Goal: Task Accomplishment & Management: Manage account settings

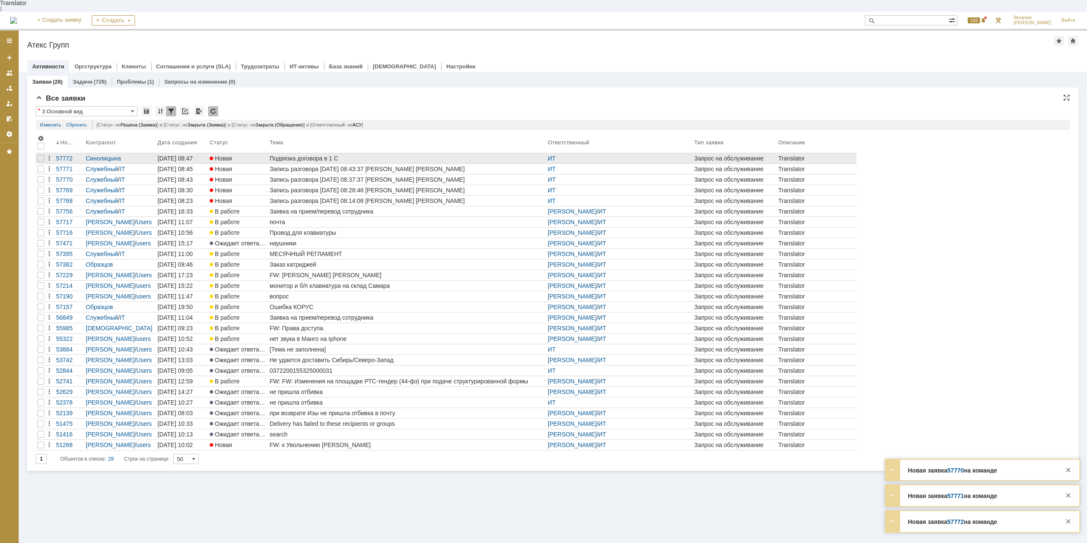
click at [278, 155] on div "Подвязка договора в 1 С" at bounding box center [407, 158] width 275 height 7
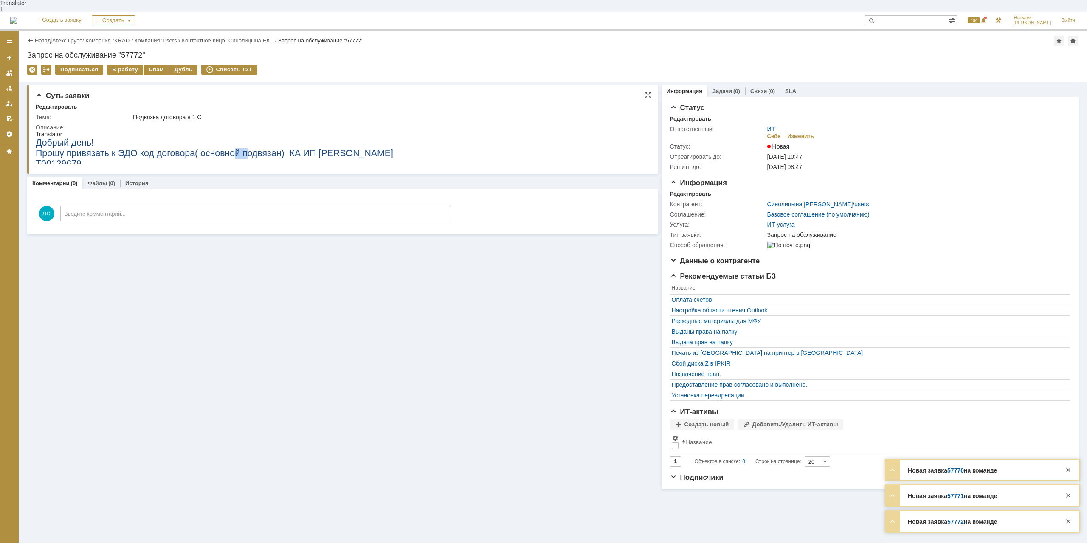
click at [230, 151] on span "Прошу привязать к ЭДО код договора( основной подвязан) КА ИП [PERSON_NAME]" at bounding box center [214, 153] width 357 height 10
drag, startPoint x: 230, startPoint y: 151, endPoint x: 312, endPoint y: 157, distance: 81.7
click at [232, 151] on span "Прошу привязать к ЭДО код договора( основной подвязан) КА ИП [PERSON_NAME]" at bounding box center [214, 153] width 357 height 10
click at [801, 133] on div "Изменить" at bounding box center [800, 136] width 27 height 7
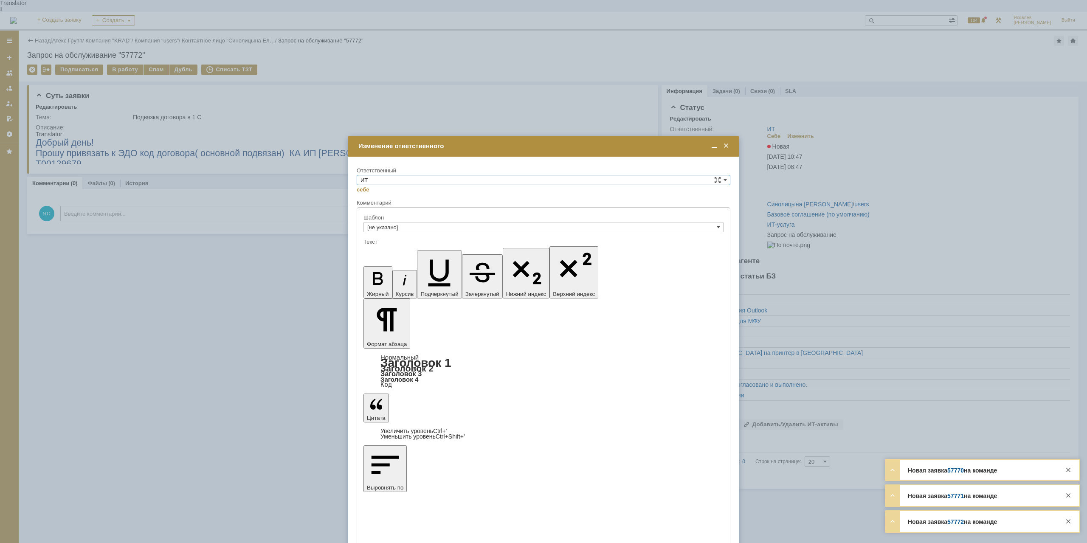
click at [430, 180] on input "ИТ" at bounding box center [544, 180] width 374 height 10
drag, startPoint x: 384, startPoint y: 246, endPoint x: 384, endPoint y: 253, distance: 7.6
click at [384, 246] on div "АСУ" at bounding box center [543, 250] width 373 height 9
type input "АСУ"
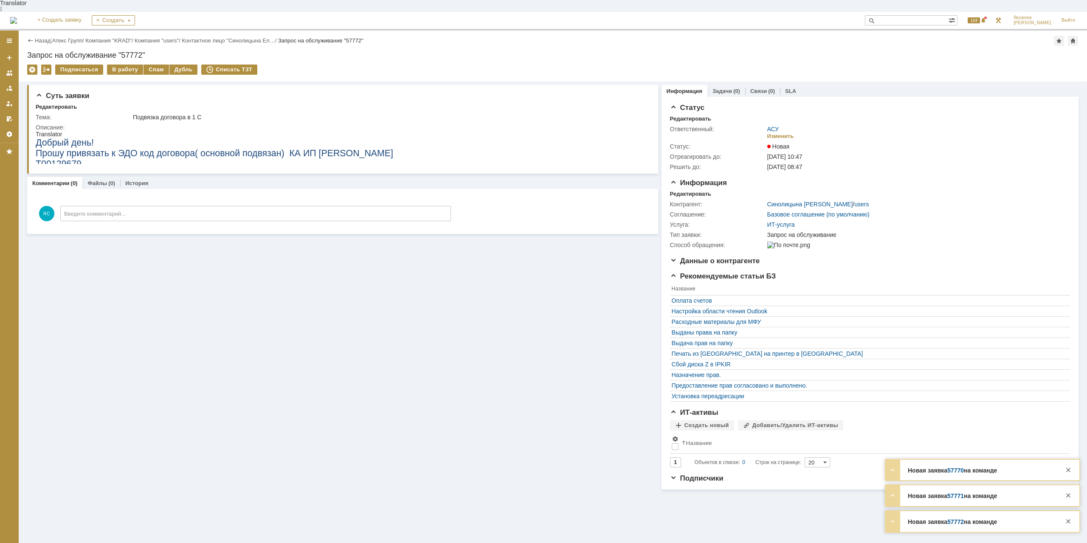
click at [80, 31] on div "Назад | Атекс Групп / Компания "KRAD" / Компания "users" / Контактное лицо "Син…" at bounding box center [553, 56] width 1068 height 51
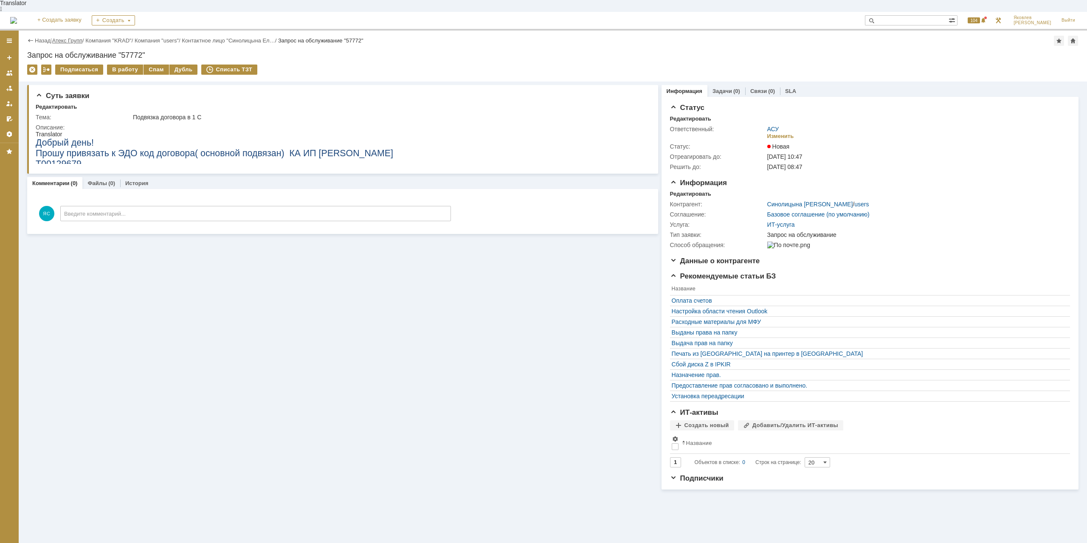
click at [77, 37] on link "Атекс Групп" at bounding box center [67, 40] width 30 height 6
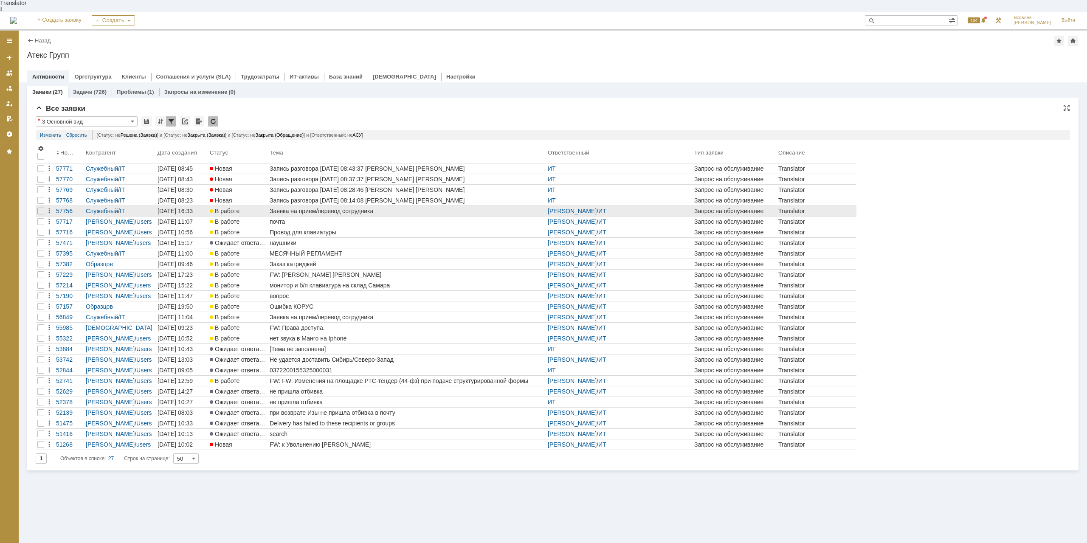
click at [330, 208] on div "Заявка на прием/перевод сотрудника" at bounding box center [407, 211] width 275 height 7
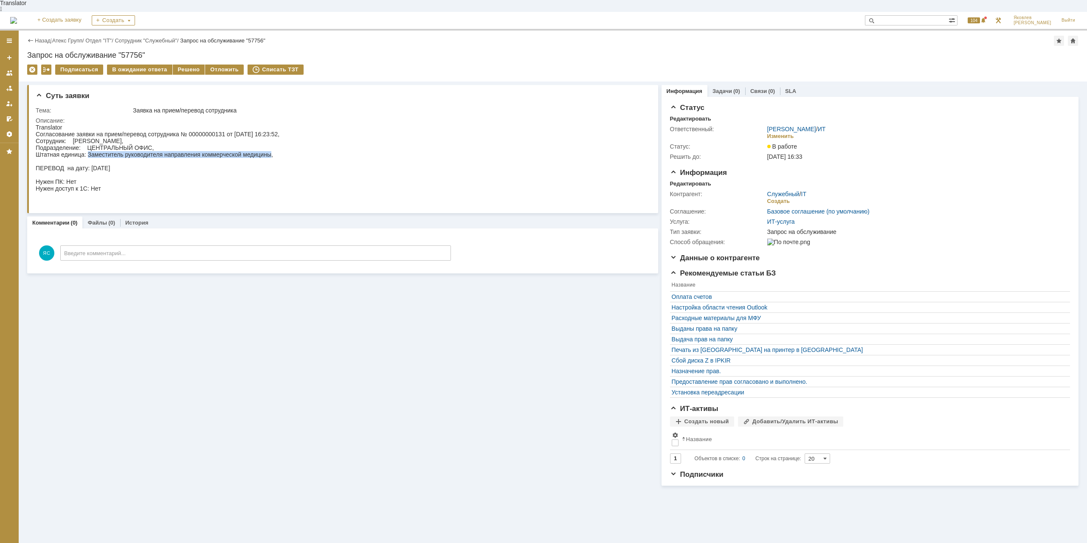
drag, startPoint x: 89, startPoint y: 149, endPoint x: 270, endPoint y: 148, distance: 181.2
click at [270, 148] on div "Согласование заявки на прием/перевод сотрудника № 00000000131 от [DATE] 16:23:5…" at bounding box center [158, 168] width 244 height 75
copy div "Заместитель руководителя направления коммерческой медицины"
click at [279, 177] on div "Согласование заявки на прием/перевод сотрудника № 00000000131 от [DATE] 16:23:5…" at bounding box center [158, 168] width 244 height 75
drag, startPoint x: 132, startPoint y: 144, endPoint x: 141, endPoint y: 143, distance: 9.0
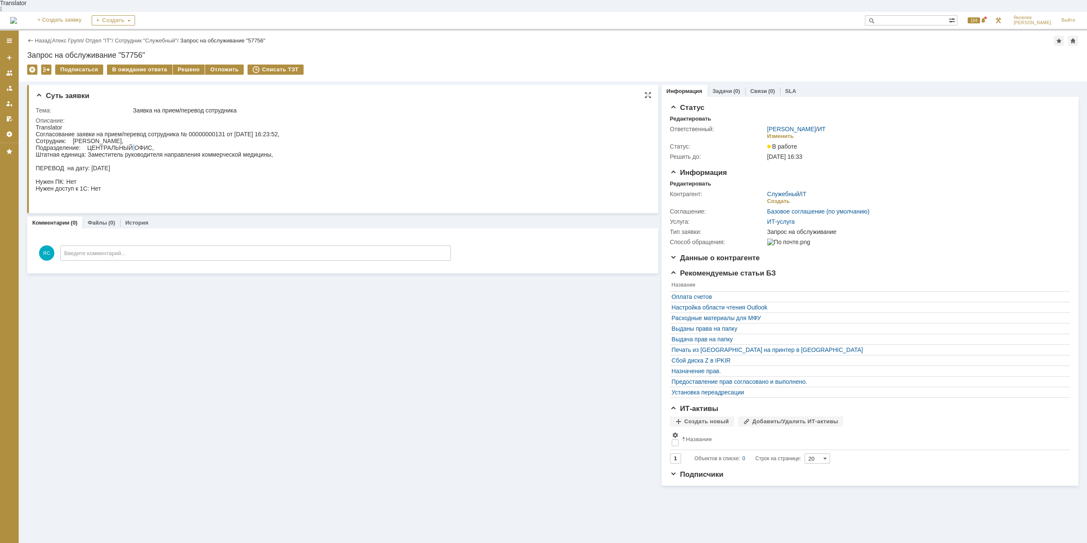
click at [136, 145] on div "Согласование заявки на прием/перевод сотрудника № 00000000131 от [DATE] 16:23:5…" at bounding box center [158, 168] width 244 height 75
drag, startPoint x: 213, startPoint y: 57, endPoint x: 188, endPoint y: 59, distance: 25.1
click at [191, 66] on div "Подписаться В ожидание ответа Решено Отложить Списать ТЗТ" at bounding box center [552, 74] width 1051 height 18
click at [786, 133] on div "Изменить" at bounding box center [780, 136] width 27 height 7
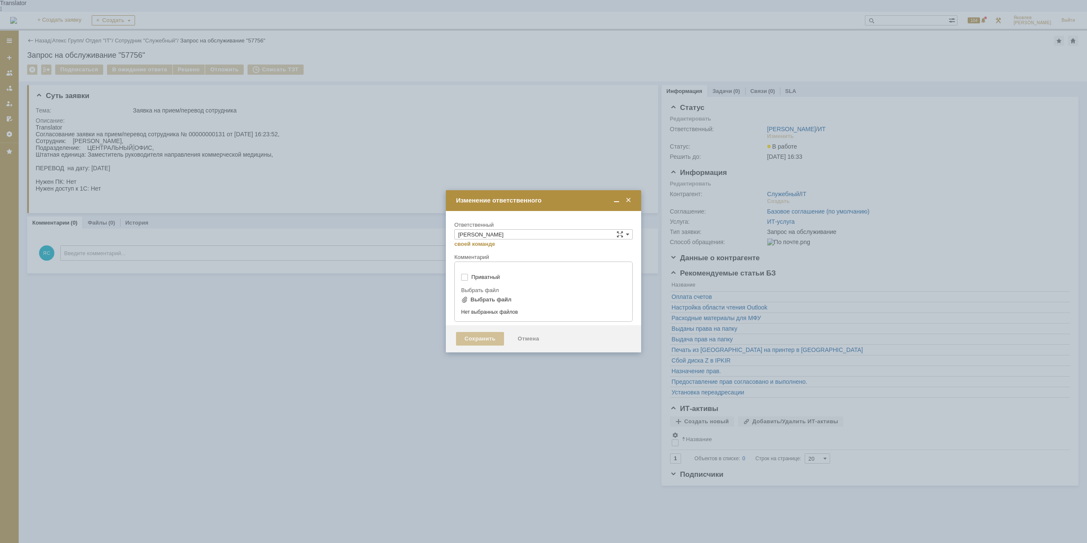
type input "[не указано]"
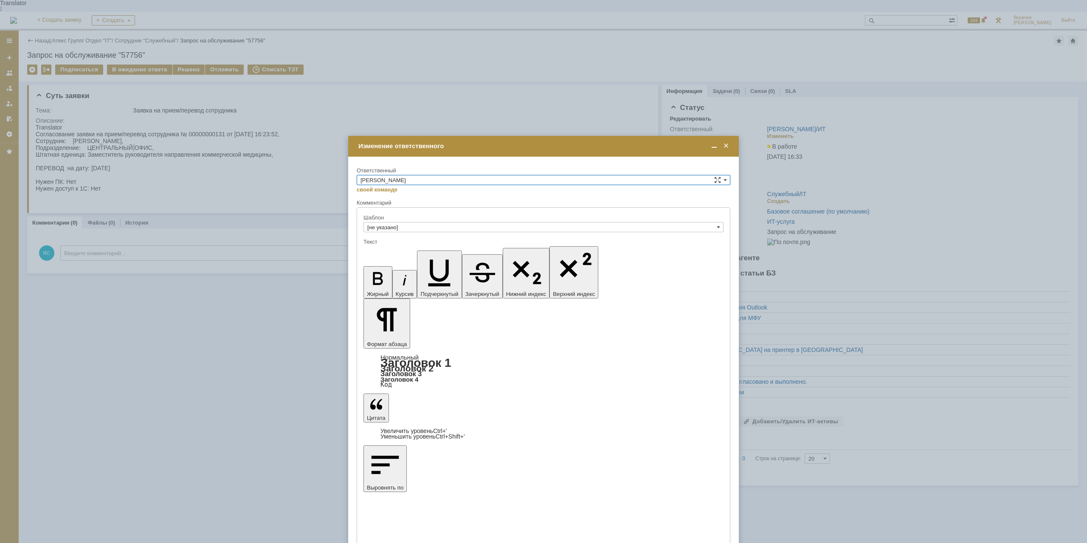
click at [427, 179] on input "[PERSON_NAME]" at bounding box center [544, 180] width 374 height 10
click at [398, 248] on span "АСУ" at bounding box center [543, 250] width 366 height 7
type input "АСУ"
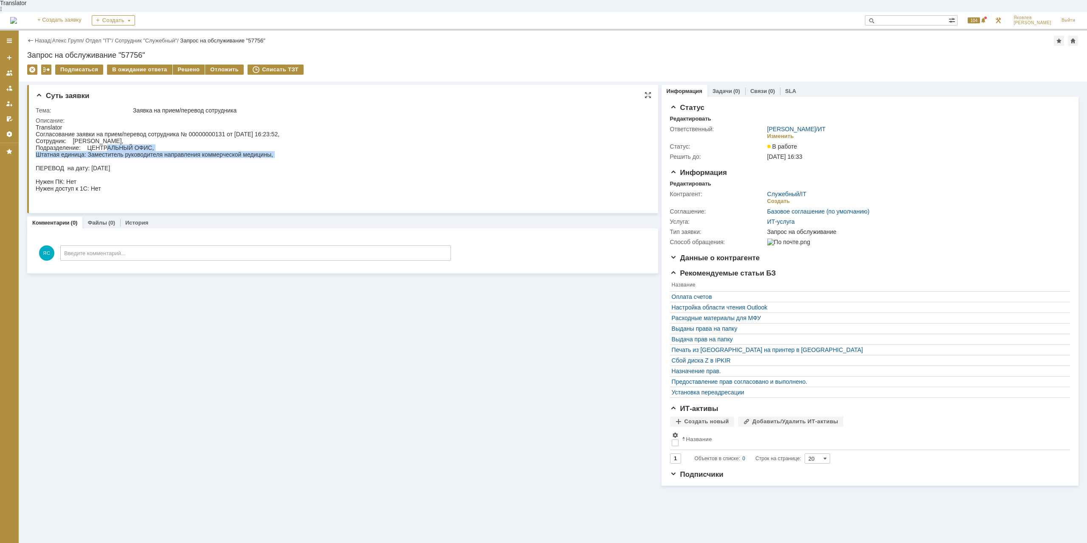
click at [173, 156] on div "Согласование заявки на прием/перевод сотрудника № 00000000131 от [DATE] 16:23:5…" at bounding box center [158, 168] width 244 height 75
drag, startPoint x: 681, startPoint y: 249, endPoint x: 682, endPoint y: 241, distance: 7.8
click at [681, 244] on div "Статус Редактировать Ответственный: [PERSON_NAME] / ИТ Изменить Статус: В работ…" at bounding box center [870, 295] width 400 height 382
